Goal: Task Accomplishment & Management: Use online tool/utility

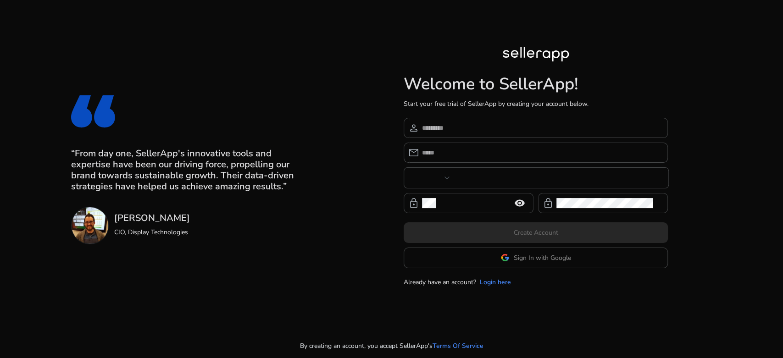
type input "****"
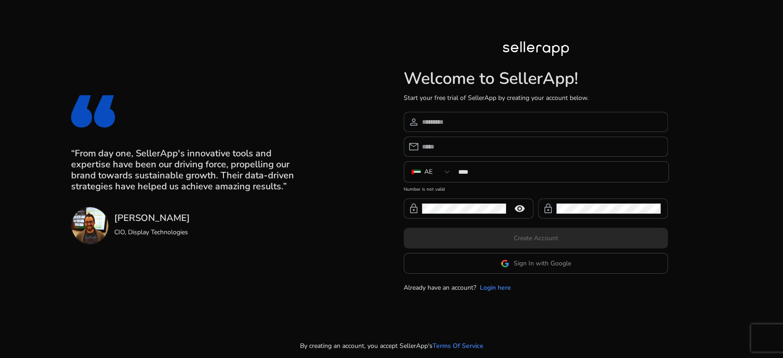
click at [469, 264] on app-google-signin "Sign In with Google" at bounding box center [535, 263] width 264 height 21
click at [466, 268] on app-google-signin "Sign In with Google" at bounding box center [535, 263] width 264 height 21
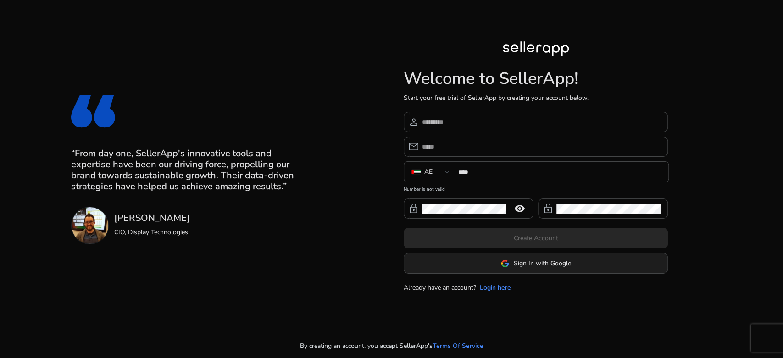
click at [463, 265] on span at bounding box center [535, 264] width 263 height 22
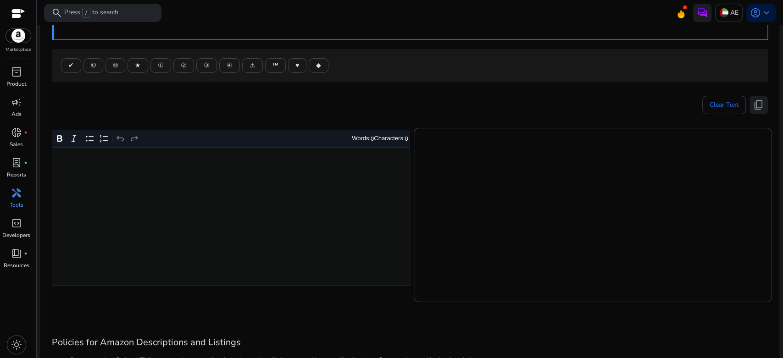
scroll to position [102, 0]
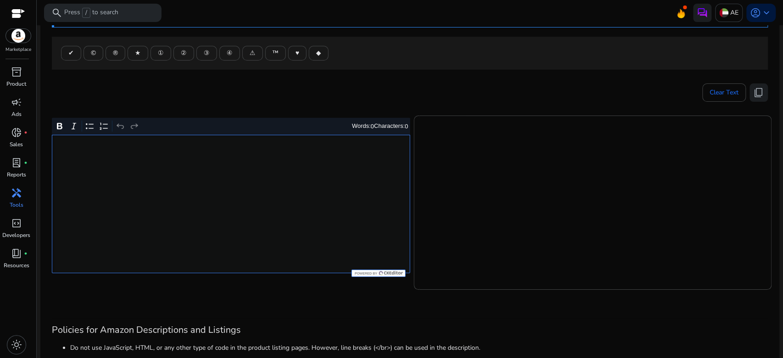
click at [309, 191] on div "Rich Text Editor. Editing area: main. Press Alt+0 for help." at bounding box center [231, 204] width 358 height 138
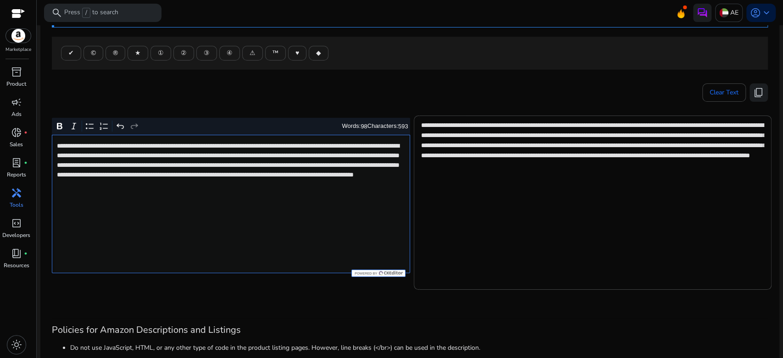
scroll to position [0, 0]
click at [759, 98] on span "content_copy" at bounding box center [758, 92] width 11 height 11
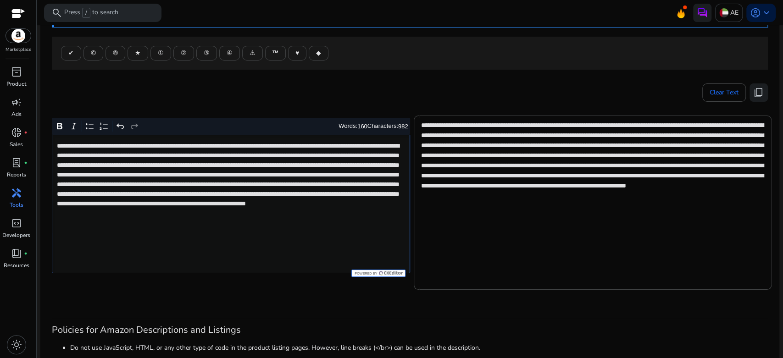
type textarea "**********"
drag, startPoint x: 760, startPoint y: 94, endPoint x: 775, endPoint y: 98, distance: 15.6
click at [759, 94] on button "content_copy" at bounding box center [758, 92] width 18 height 18
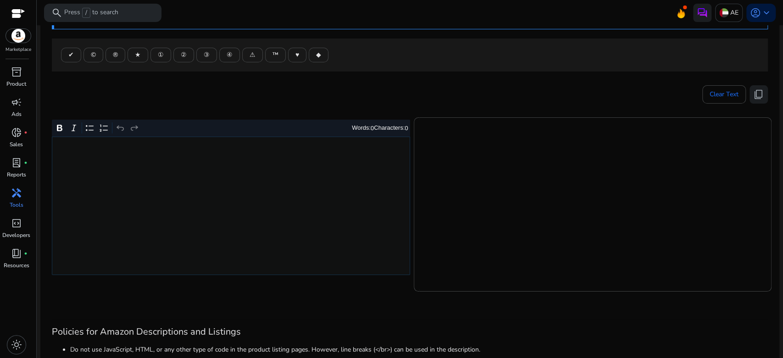
scroll to position [102, 0]
click at [254, 174] on div "Rich Text Editor. Editing area: main. Press Alt+0 for help." at bounding box center [231, 204] width 358 height 138
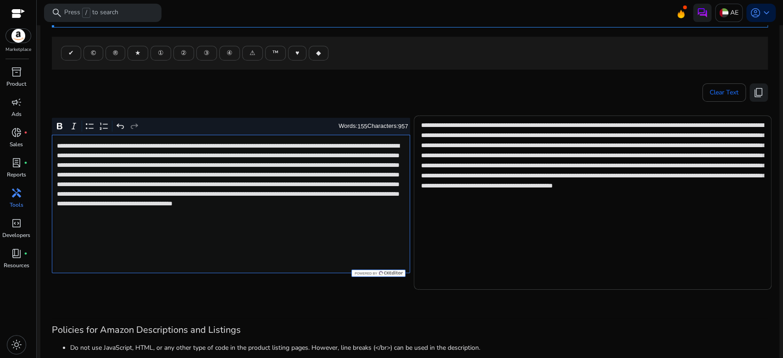
type textarea "**********"
click at [759, 92] on span "content_copy" at bounding box center [758, 92] width 11 height 11
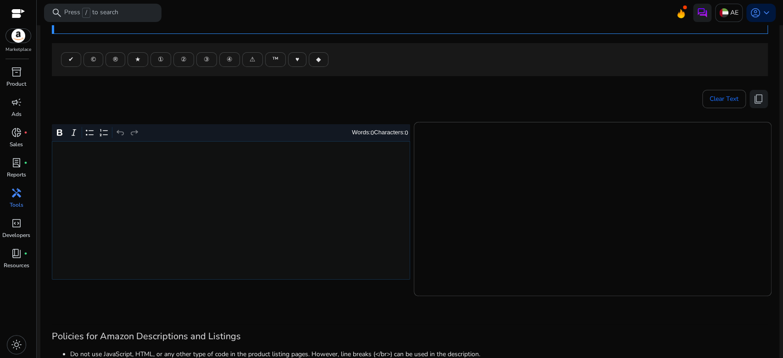
scroll to position [102, 0]
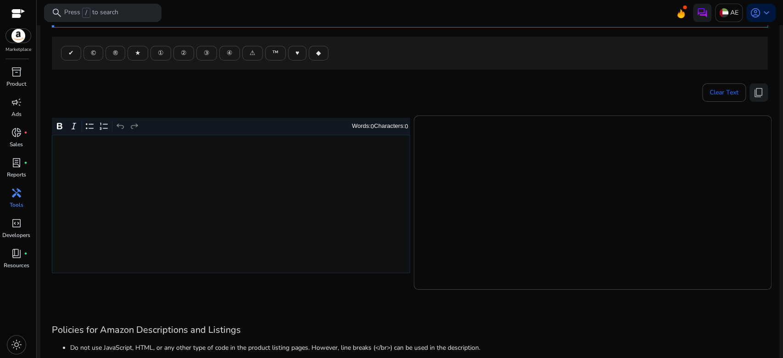
click at [245, 201] on div "Rich Text Editor. Editing area: main. Press Alt+0 for help." at bounding box center [231, 204] width 358 height 138
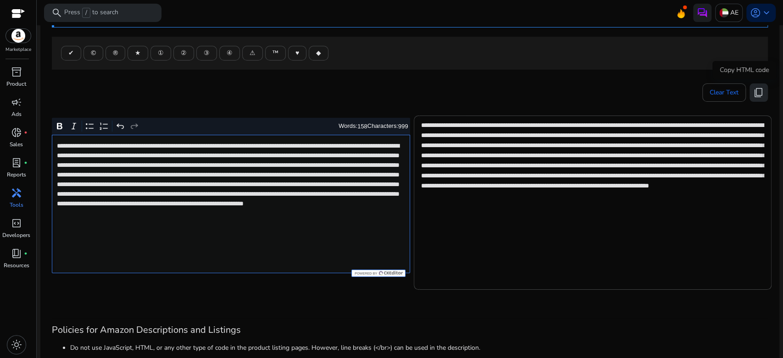
click at [758, 93] on span "content_copy" at bounding box center [758, 92] width 11 height 11
click at [754, 91] on span "content_copy" at bounding box center [758, 92] width 11 height 11
type textarea "**********"
click at [753, 96] on span "content_copy" at bounding box center [758, 92] width 11 height 11
